Goal: Obtain resource: Download file/media

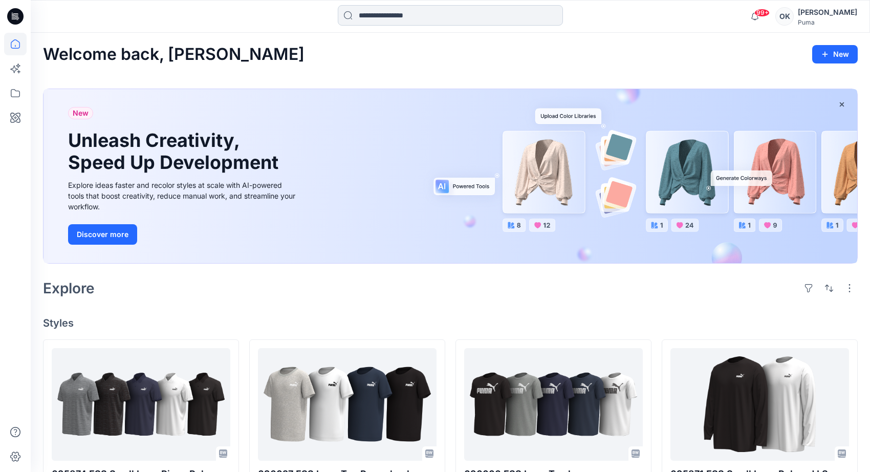
click at [435, 11] on input at bounding box center [450, 15] width 225 height 20
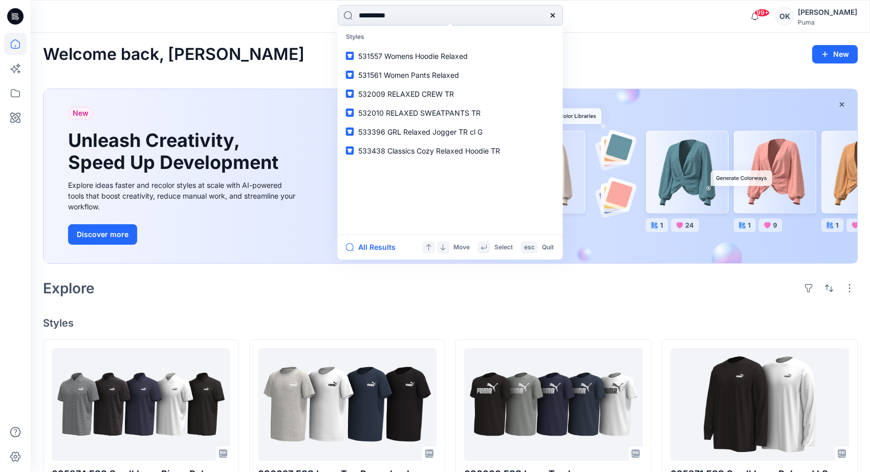
type input "**********"
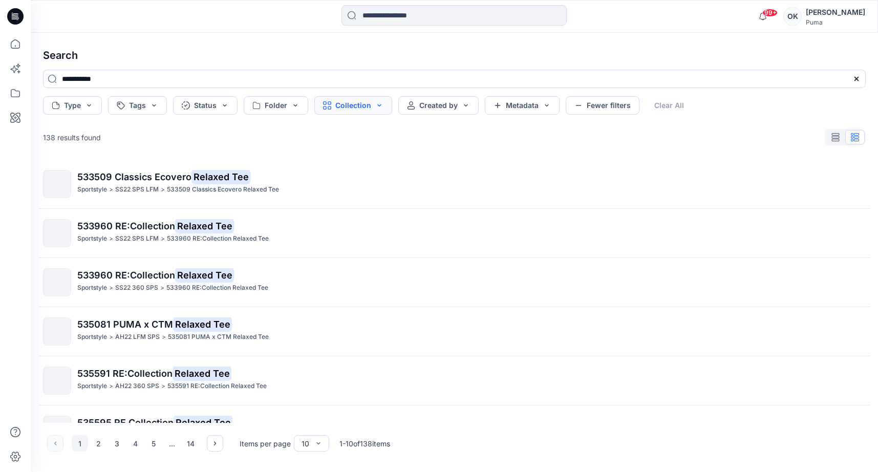
click at [381, 109] on button "Collection" at bounding box center [353, 105] width 78 height 18
click at [291, 104] on button "Folder" at bounding box center [276, 105] width 65 height 18
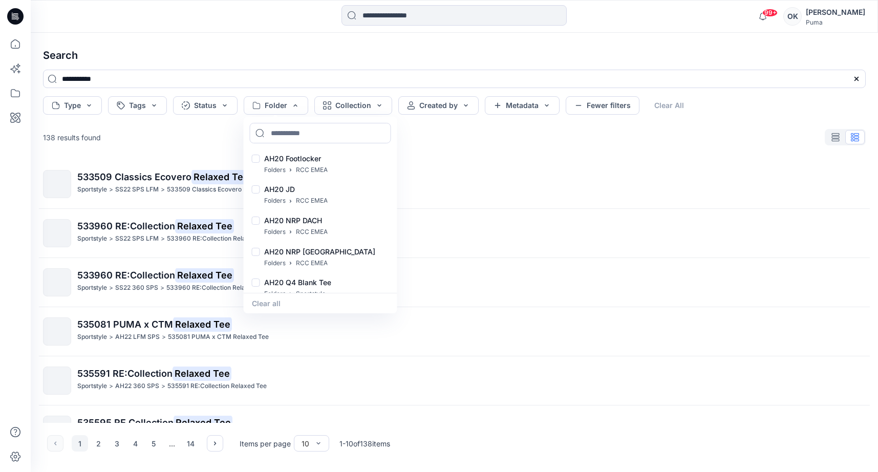
scroll to position [480, 0]
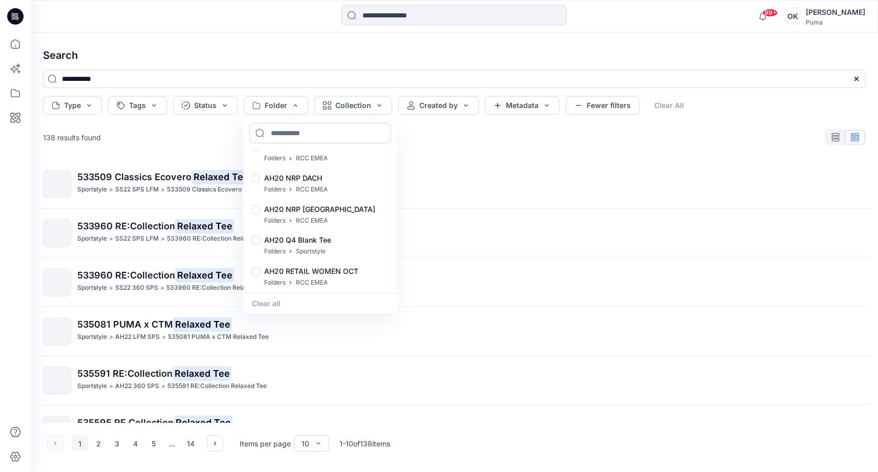
click at [298, 134] on input at bounding box center [320, 133] width 141 height 20
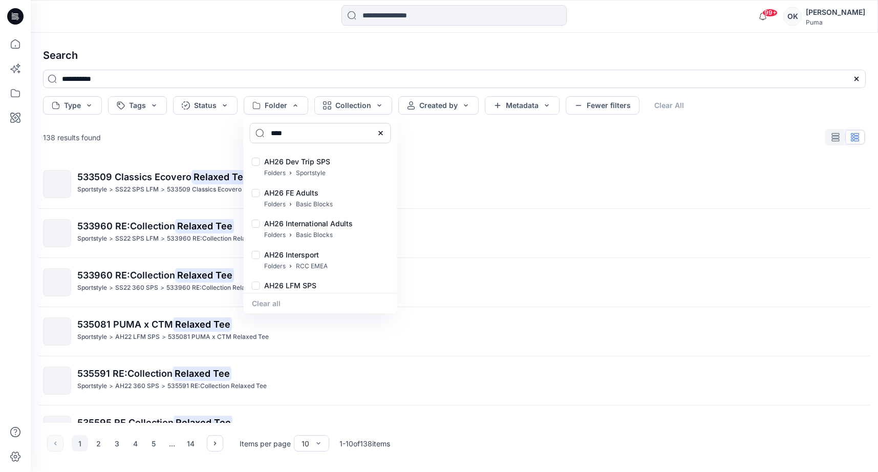
type input "****"
click at [253, 162] on div at bounding box center [256, 163] width 8 height 11
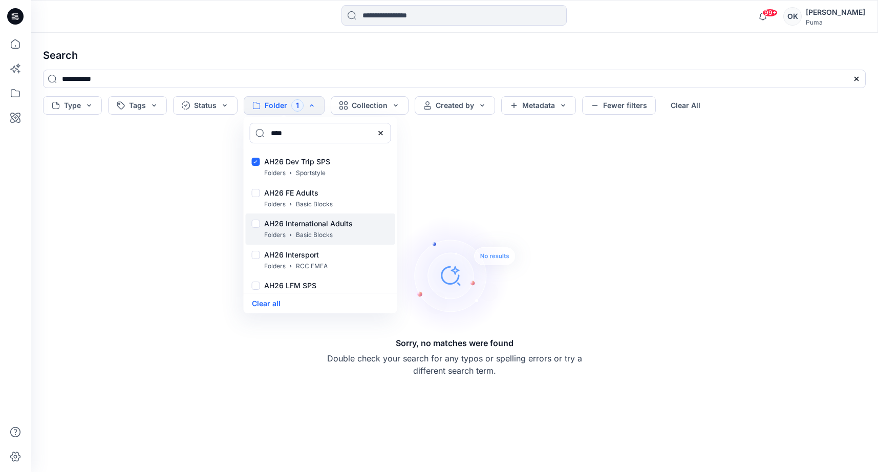
scroll to position [1, 0]
click at [255, 224] on div at bounding box center [256, 224] width 8 height 11
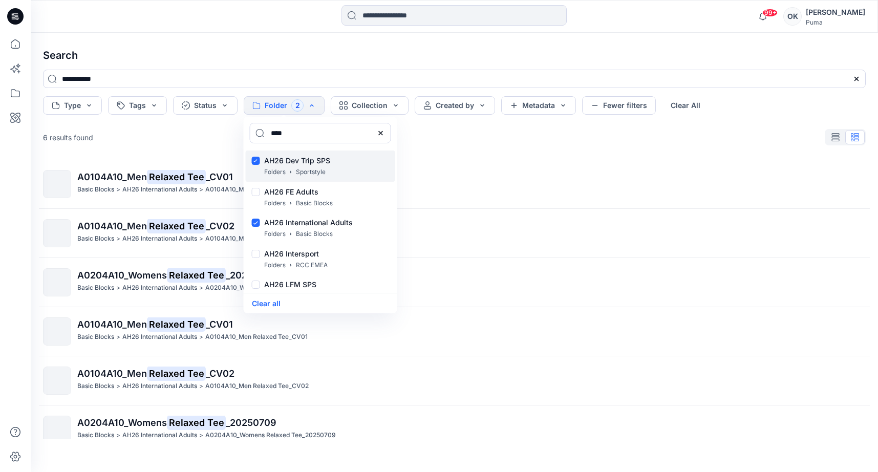
click at [256, 161] on div at bounding box center [256, 162] width 8 height 11
click at [467, 70] on input "**********" at bounding box center [454, 79] width 823 height 18
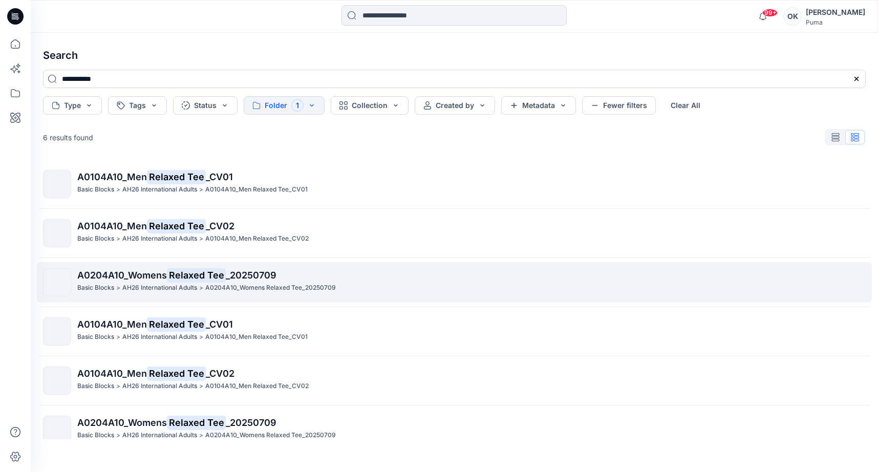
click at [213, 277] on mark "Relaxed Tee" at bounding box center [196, 275] width 59 height 14
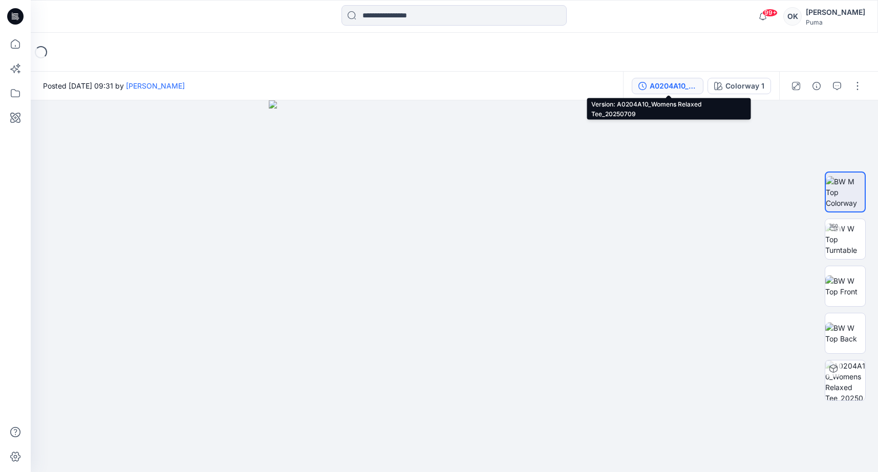
click at [666, 83] on div "A0204A10_Womens Relaxed Tee_20250709" at bounding box center [673, 85] width 47 height 11
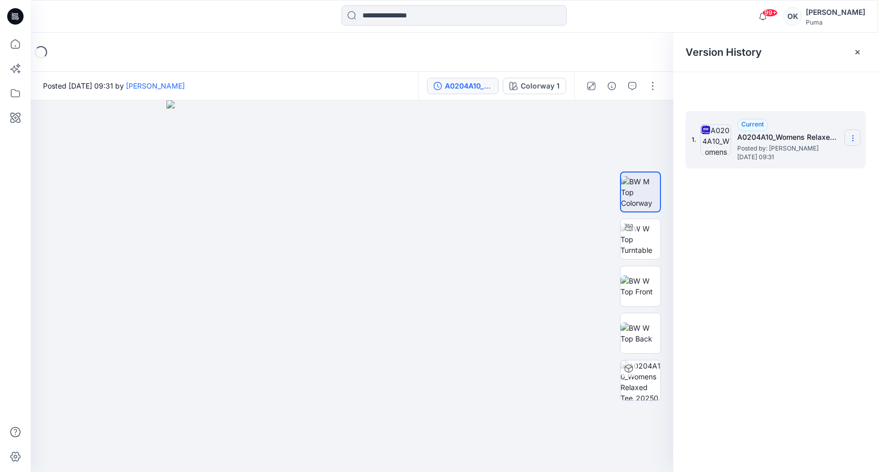
click at [851, 135] on icon at bounding box center [853, 138] width 8 height 8
click at [824, 157] on span "Download Source BW File" at bounding box center [801, 158] width 86 height 12
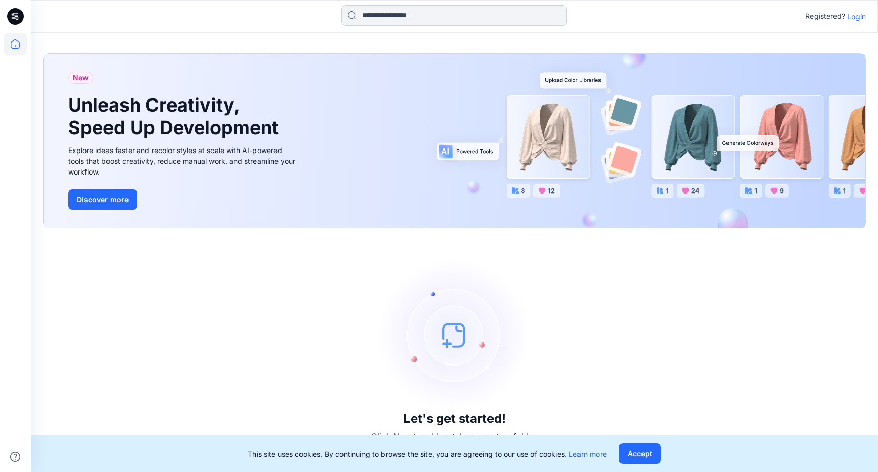
click at [483, 19] on input at bounding box center [454, 15] width 225 height 20
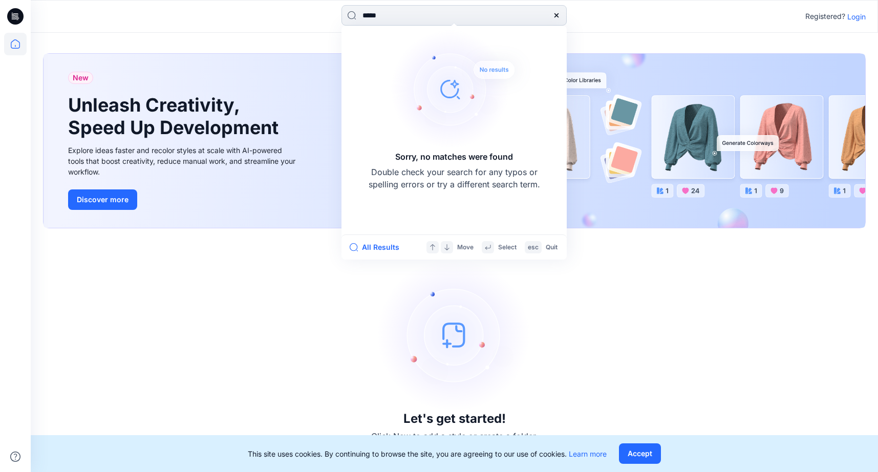
type input "******"
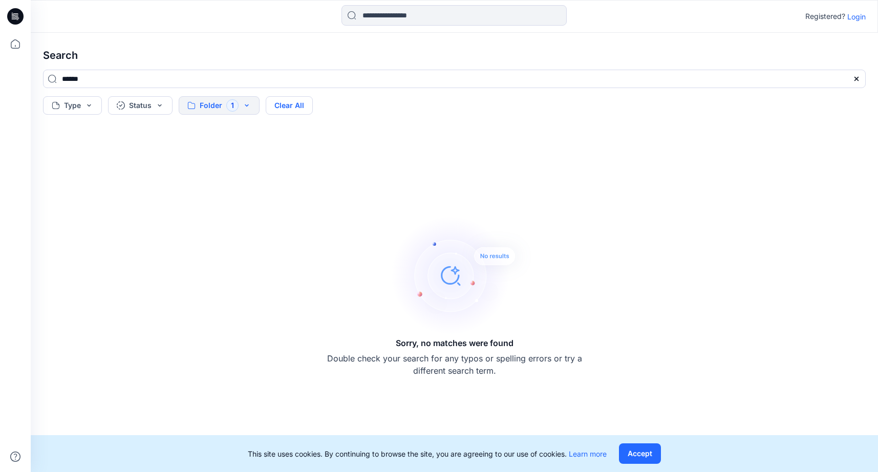
click at [274, 102] on button "Clear All" at bounding box center [289, 105] width 47 height 18
click at [124, 79] on input "******" at bounding box center [454, 79] width 823 height 18
drag, startPoint x: 85, startPoint y: 76, endPoint x: 30, endPoint y: 72, distance: 55.5
click at [28, 72] on div "Registered? Login Search ****** Type Status Folder Clear All Sorry, no matches …" at bounding box center [439, 236] width 878 height 472
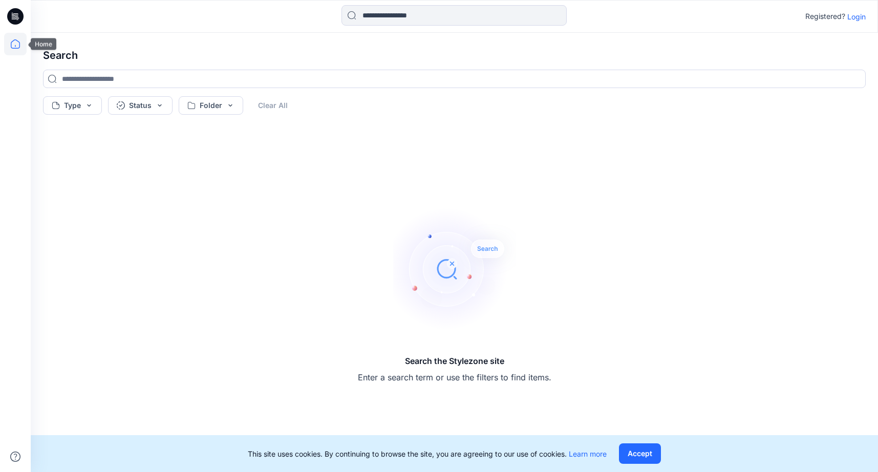
click at [15, 43] on icon at bounding box center [15, 44] width 23 height 23
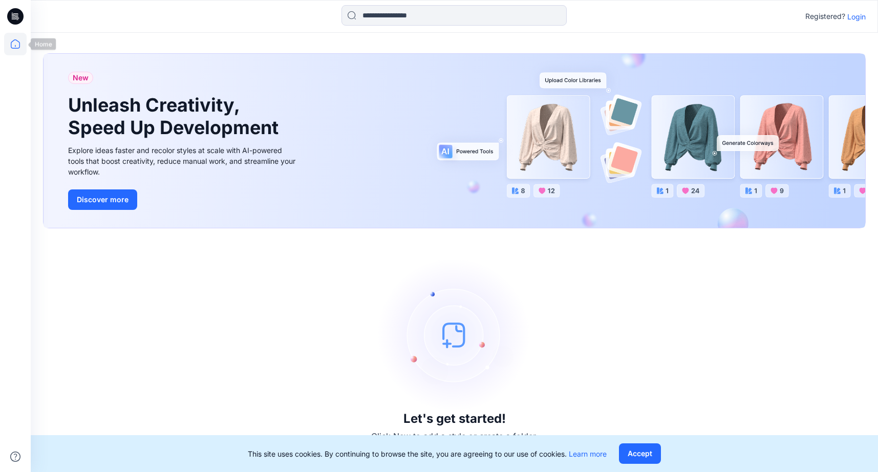
click at [14, 50] on icon at bounding box center [15, 44] width 23 height 23
click at [11, 19] on icon at bounding box center [15, 16] width 16 height 16
click at [22, 16] on icon at bounding box center [15, 16] width 16 height 16
click at [4, 14] on div at bounding box center [15, 16] width 33 height 33
click at [12, 10] on icon at bounding box center [15, 16] width 16 height 16
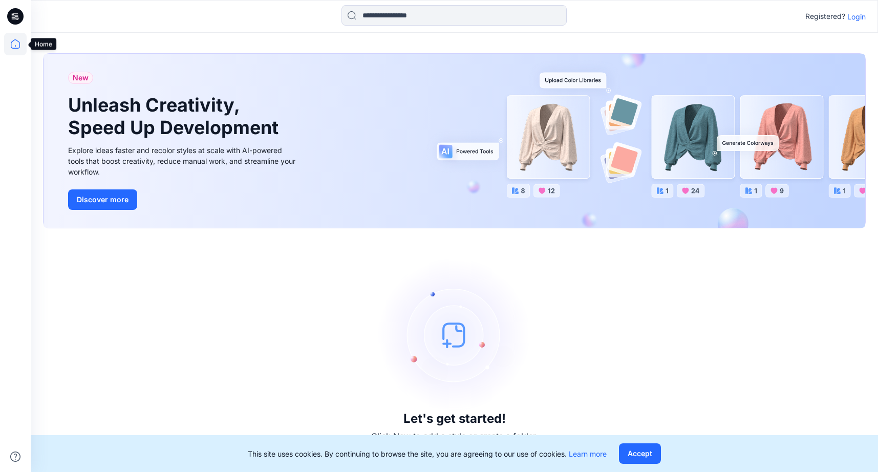
click at [16, 40] on icon at bounding box center [15, 43] width 9 height 9
click at [632, 454] on button "Accept" at bounding box center [640, 453] width 42 height 20
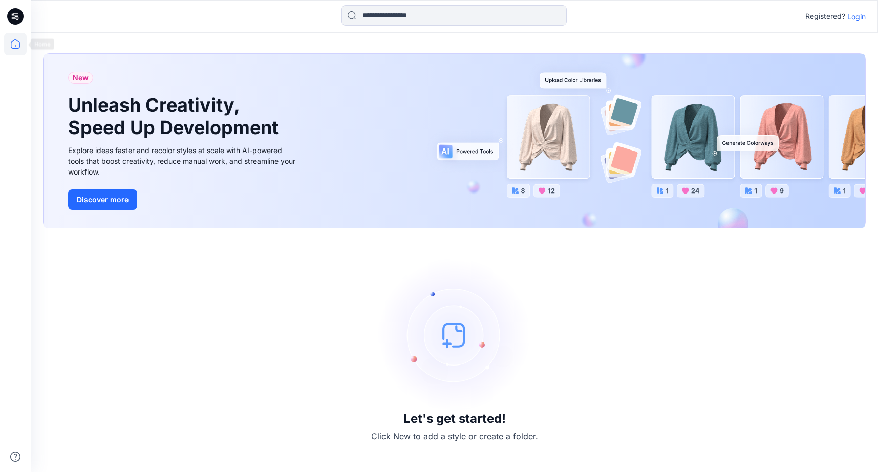
click at [14, 37] on icon at bounding box center [15, 44] width 23 height 23
click at [9, 20] on icon at bounding box center [15, 16] width 16 height 16
click at [12, 13] on icon at bounding box center [13, 13] width 2 height 1
click at [860, 15] on p "Login" at bounding box center [856, 16] width 18 height 11
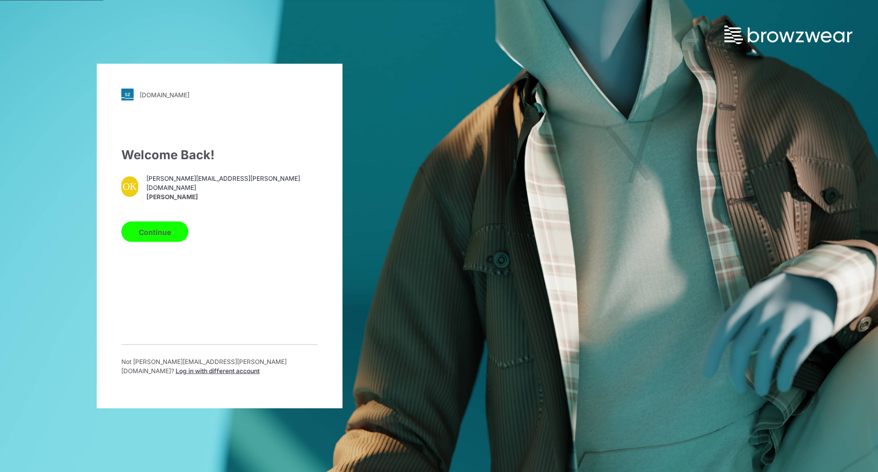
click at [155, 229] on button "Continue" at bounding box center [154, 232] width 67 height 20
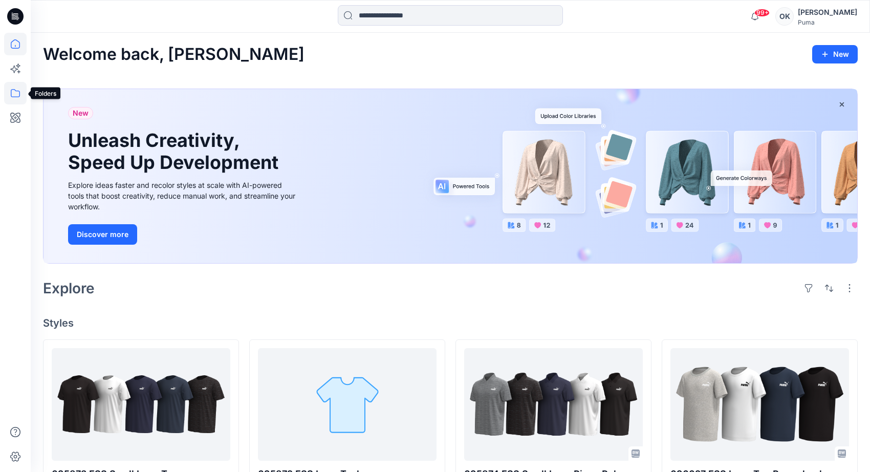
click at [14, 88] on icon at bounding box center [15, 93] width 23 height 23
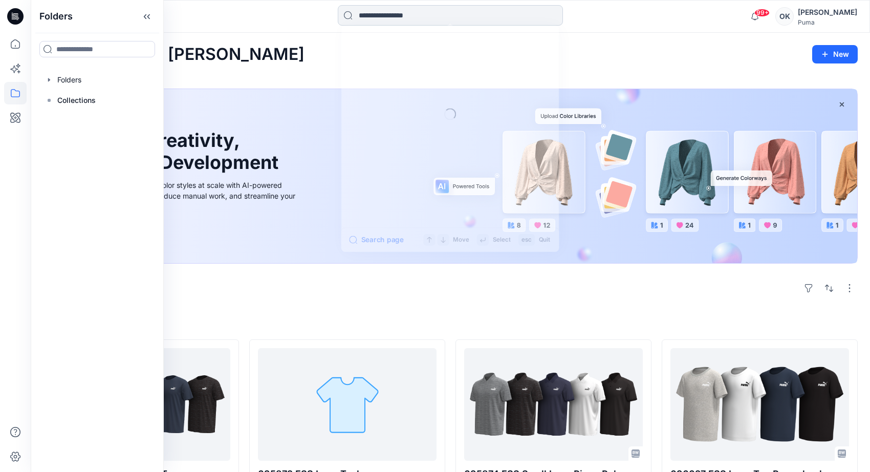
click at [410, 21] on input at bounding box center [450, 15] width 225 height 20
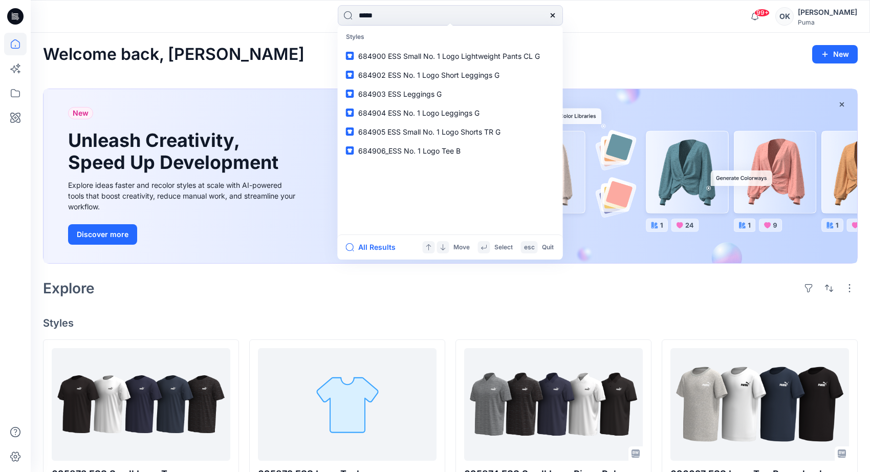
type input "******"
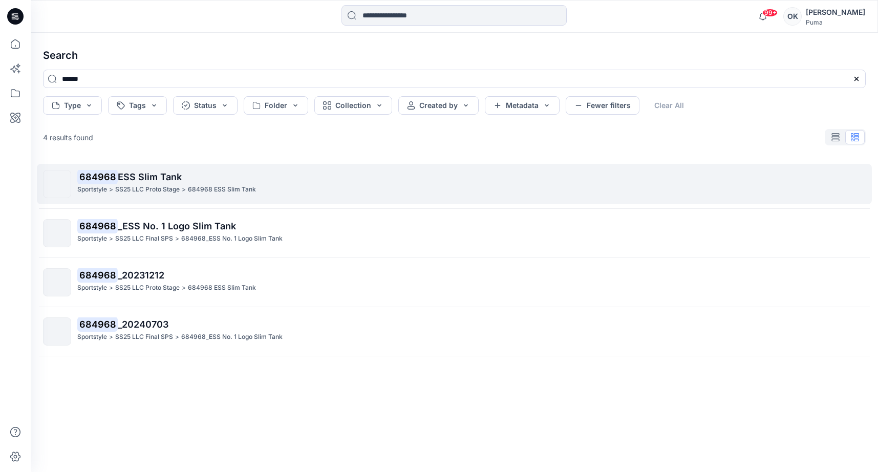
click at [141, 176] on span "ESS Slim Tank" at bounding box center [150, 177] width 64 height 11
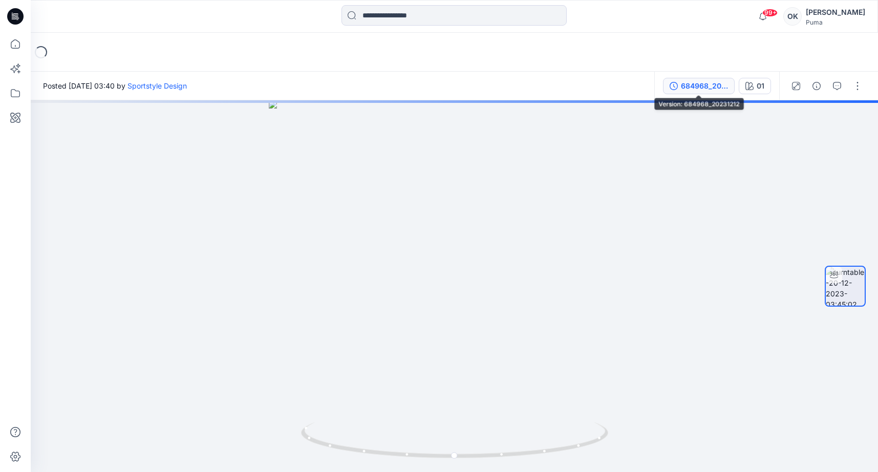
click at [715, 87] on div "684968_20231212" at bounding box center [704, 85] width 47 height 11
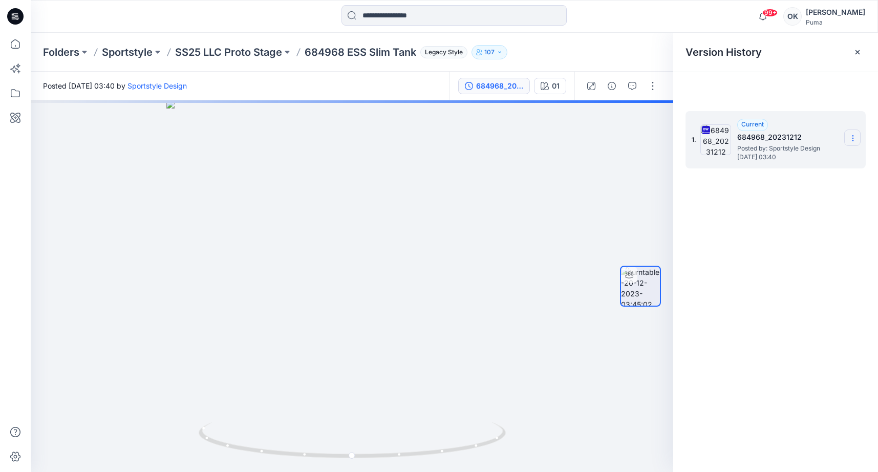
click at [853, 137] on icon at bounding box center [853, 138] width 8 height 8
click at [806, 159] on span "Download Source BW File" at bounding box center [801, 158] width 86 height 12
